Goal: Information Seeking & Learning: Check status

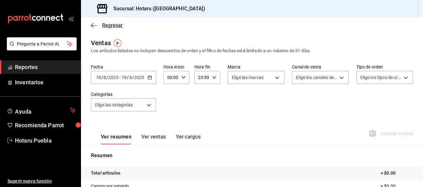
click at [98, 26] on span "Regresar" at bounding box center [107, 25] width 32 height 6
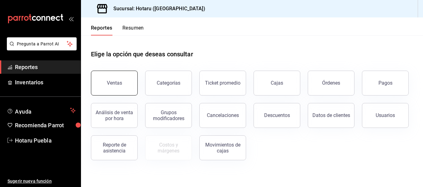
click at [108, 77] on button "Ventas" at bounding box center [114, 83] width 47 height 25
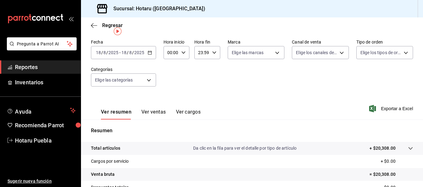
scroll to position [31, 0]
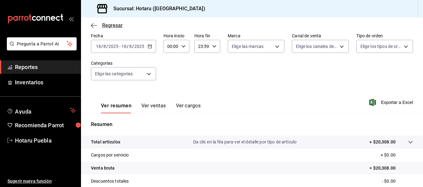
click at [100, 24] on span "Regresar" at bounding box center [107, 25] width 32 height 6
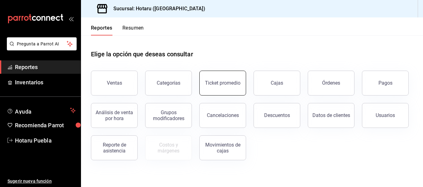
click at [218, 87] on button "Ticket promedio" at bounding box center [222, 83] width 47 height 25
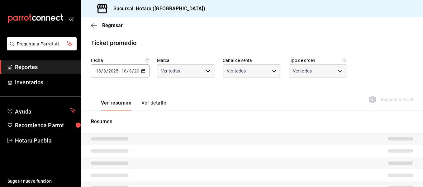
type input "28f2b94b-43d9-4456-ab58-be91b69769b2,f751b40b-1592-4fe9-b0c9-b3cde2f2f566"
type input "PARROT,UBER_EATS,RAPPI,DIDI_FOOD,ONLINE"
type input "fab97e86-f173-400a-9fb3-ec3d756d97d2,cce75506-828c-4b0a-8d3b-bb17af45970c,EXTER…"
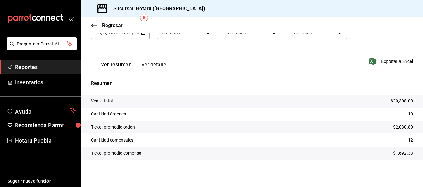
scroll to position [26, 0]
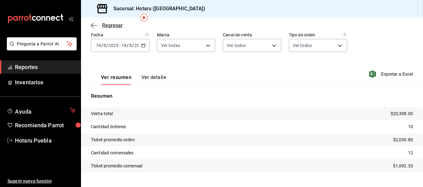
click at [96, 27] on icon "button" at bounding box center [94, 26] width 6 height 6
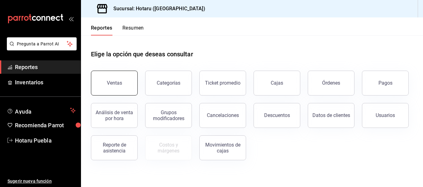
click at [128, 76] on button "Ventas" at bounding box center [114, 83] width 47 height 25
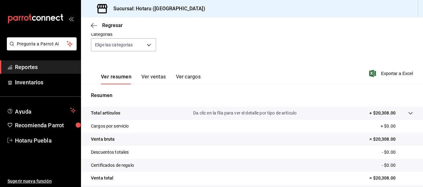
scroll to position [62, 0]
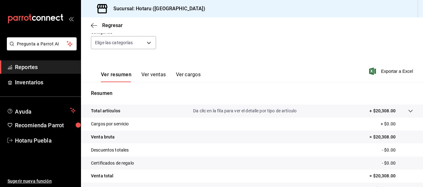
click at [405, 115] on tr "Total artículos Da clic en la fila para ver el detalle por tipo de artículo + $…" at bounding box center [252, 111] width 342 height 13
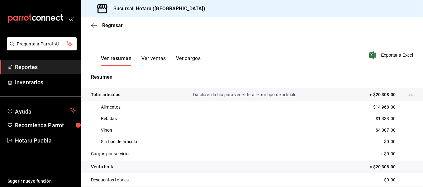
scroll to position [93, 0]
